Goal: Transaction & Acquisition: Book appointment/travel/reservation

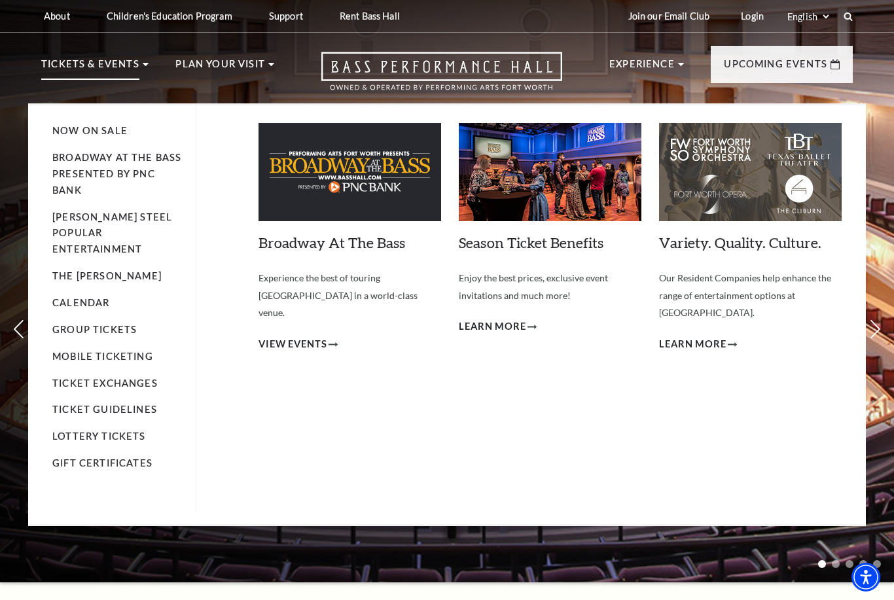
click at [290, 188] on img at bounding box center [349, 172] width 183 height 98
click at [287, 336] on span "View Events" at bounding box center [292, 344] width 69 height 16
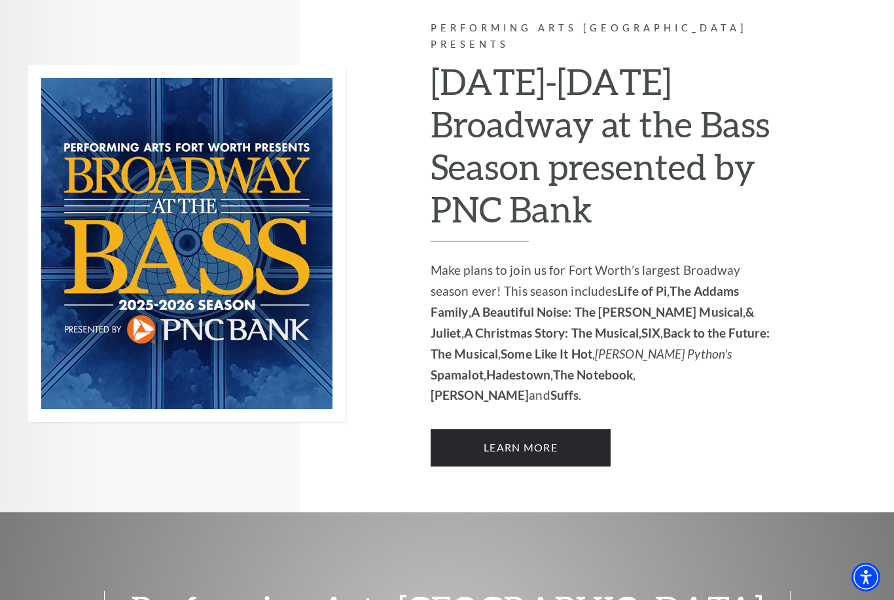
scroll to position [850, 0]
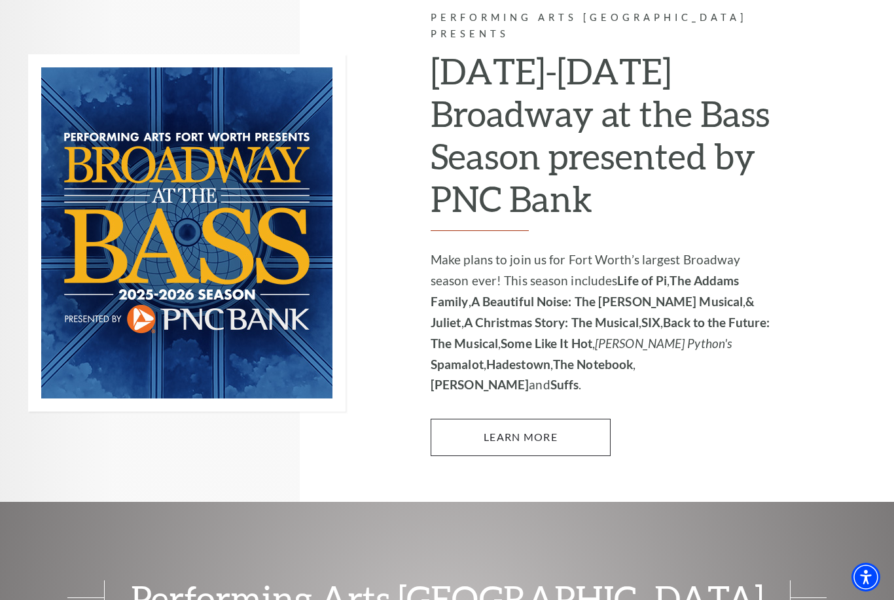
click at [552, 419] on link "Learn More" at bounding box center [520, 437] width 180 height 37
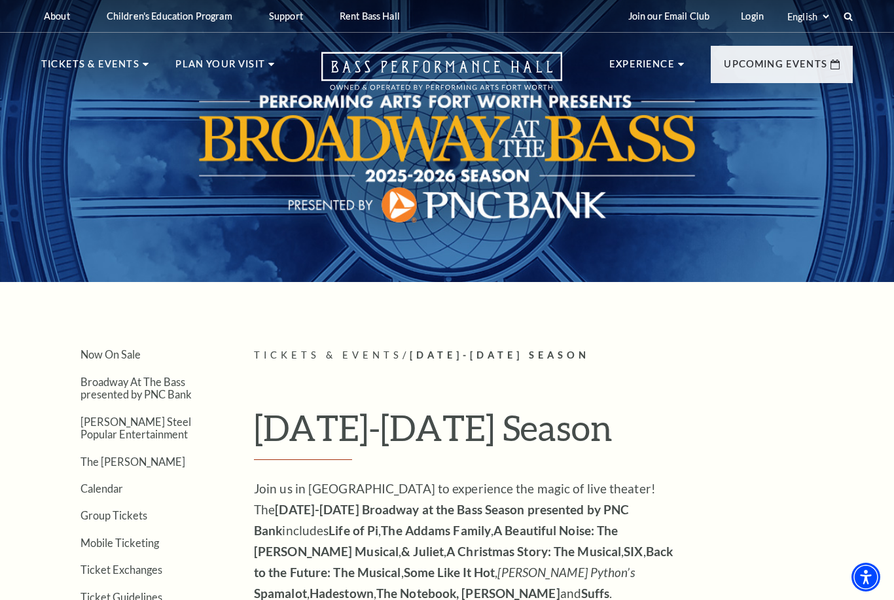
click at [105, 49] on nav "Tickets & Events Now On Sale Broadway At The Bass presented by PNC Bank Irwin S…" at bounding box center [446, 68] width 837 height 71
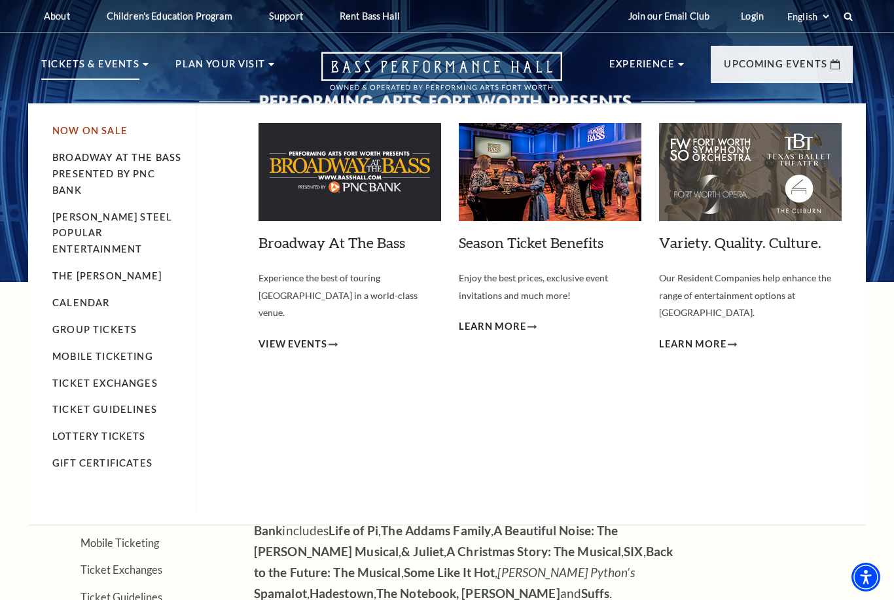
click at [70, 126] on link "Now On Sale" at bounding box center [89, 130] width 75 height 11
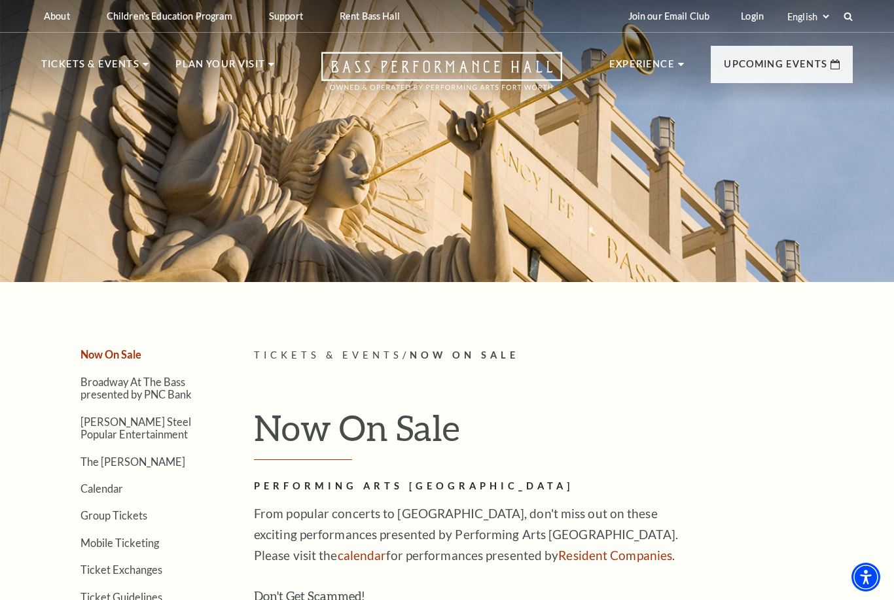
click at [73, 175] on div at bounding box center [447, 137] width 894 height 290
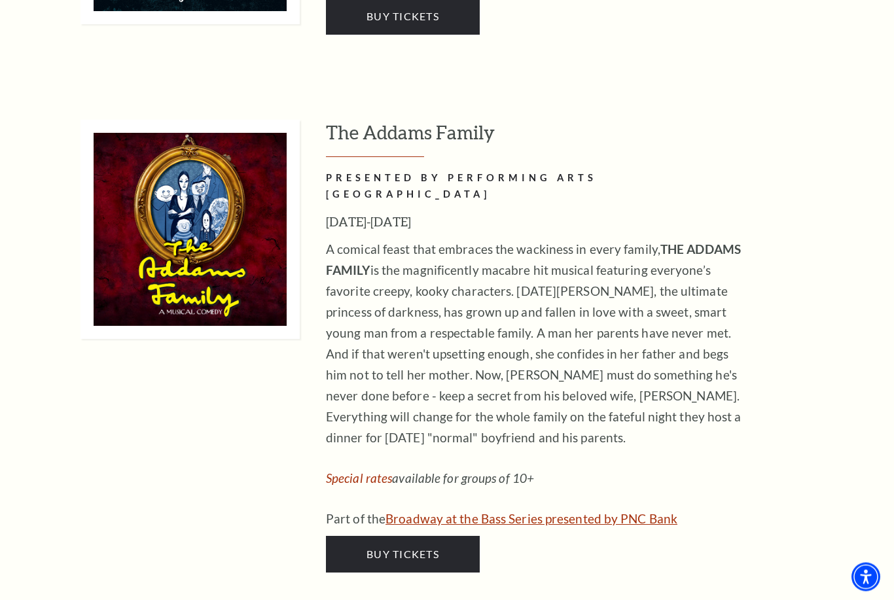
scroll to position [2568, 0]
click at [529, 511] on link "Broadway at the Bass Series presented by PNC Bank" at bounding box center [531, 518] width 292 height 15
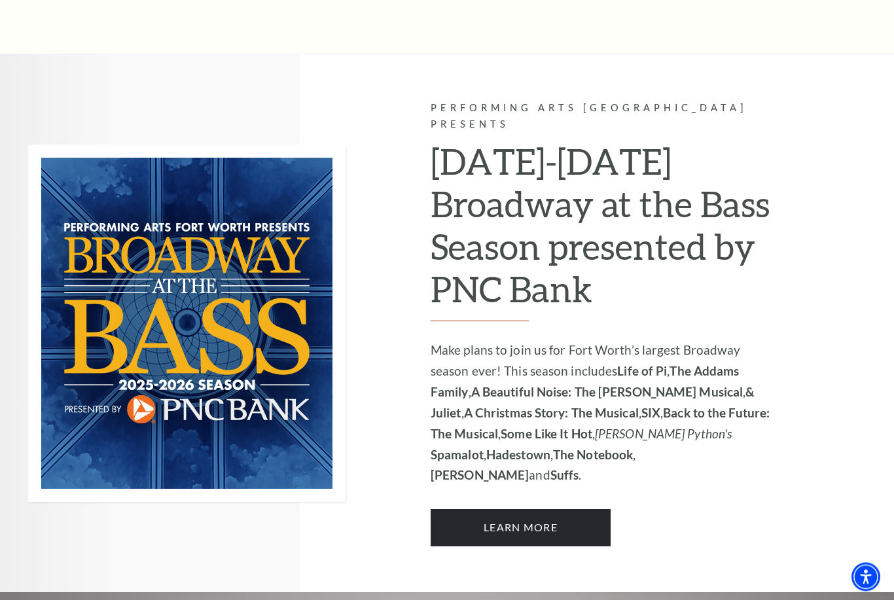
scroll to position [760, 0]
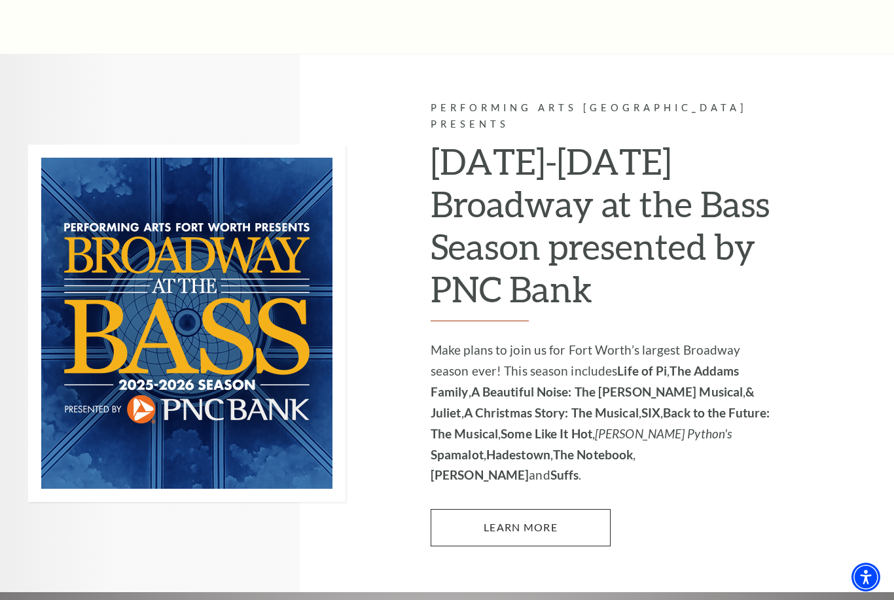
click at [496, 509] on link "Learn More" at bounding box center [520, 527] width 180 height 37
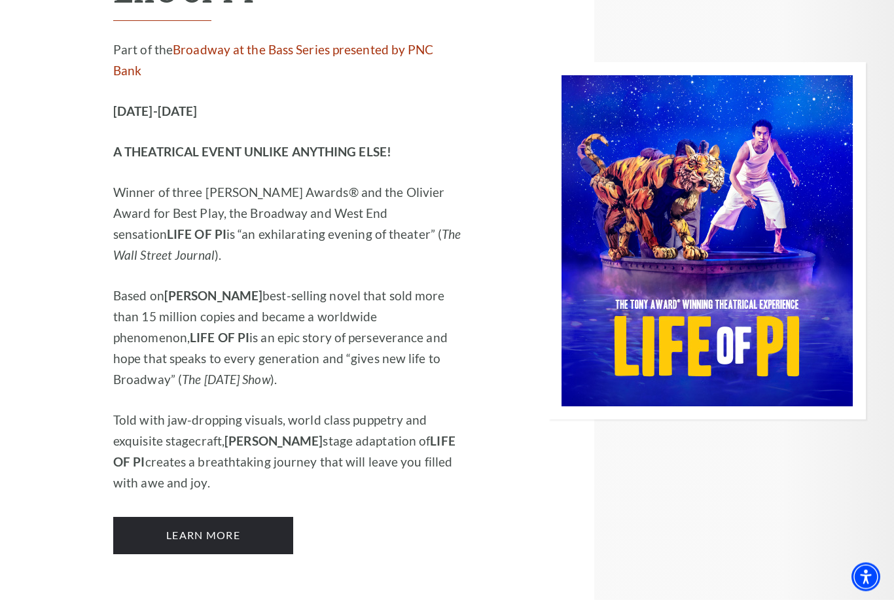
scroll to position [1559, 0]
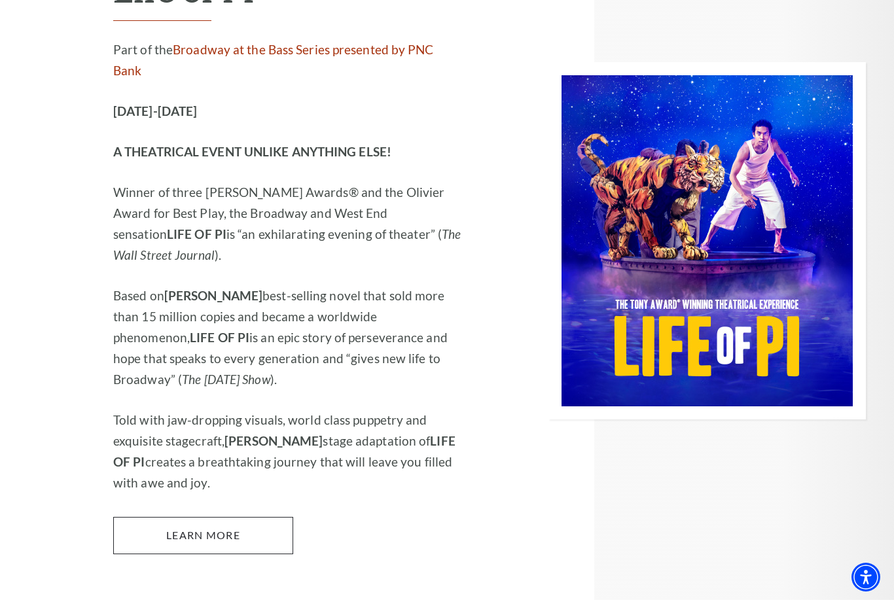
click at [226, 517] on link "Learn More" at bounding box center [203, 535] width 180 height 37
